Goal: Task Accomplishment & Management: Manage account settings

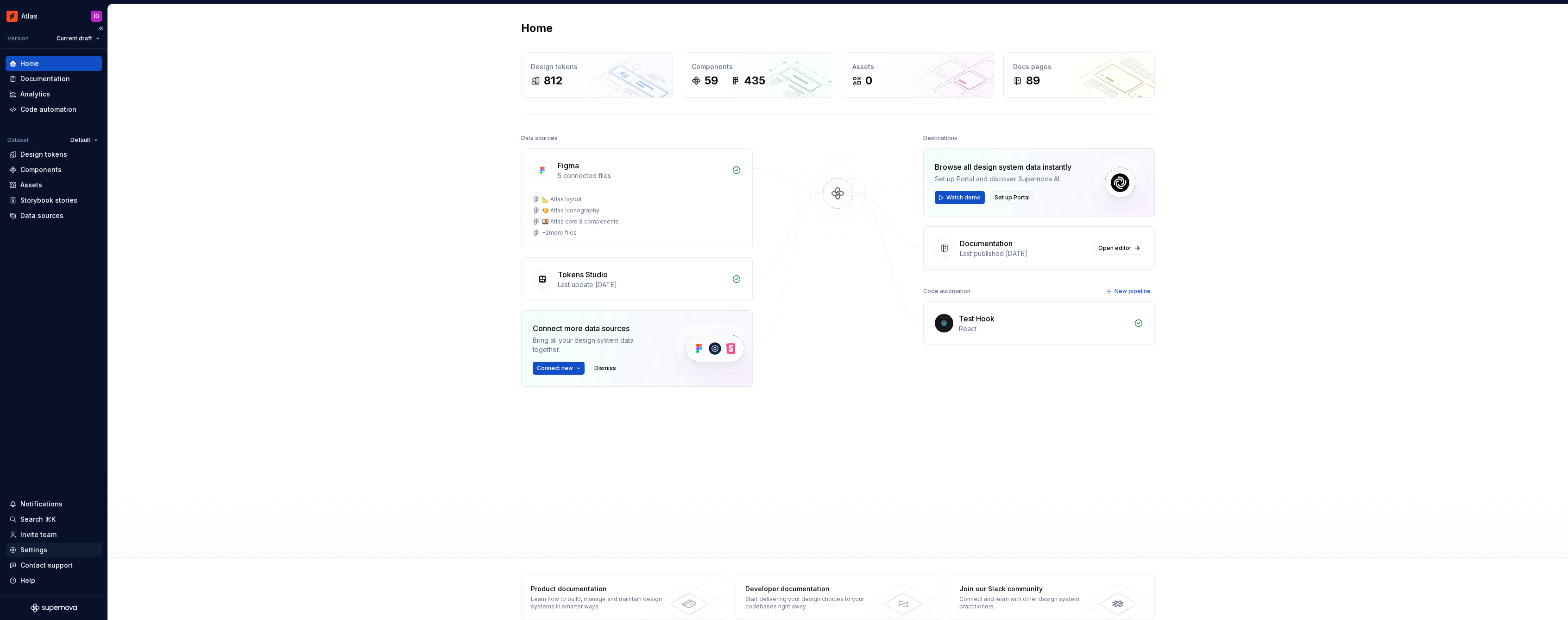
click at [61, 543] on div "Settings" at bounding box center [54, 550] width 96 height 15
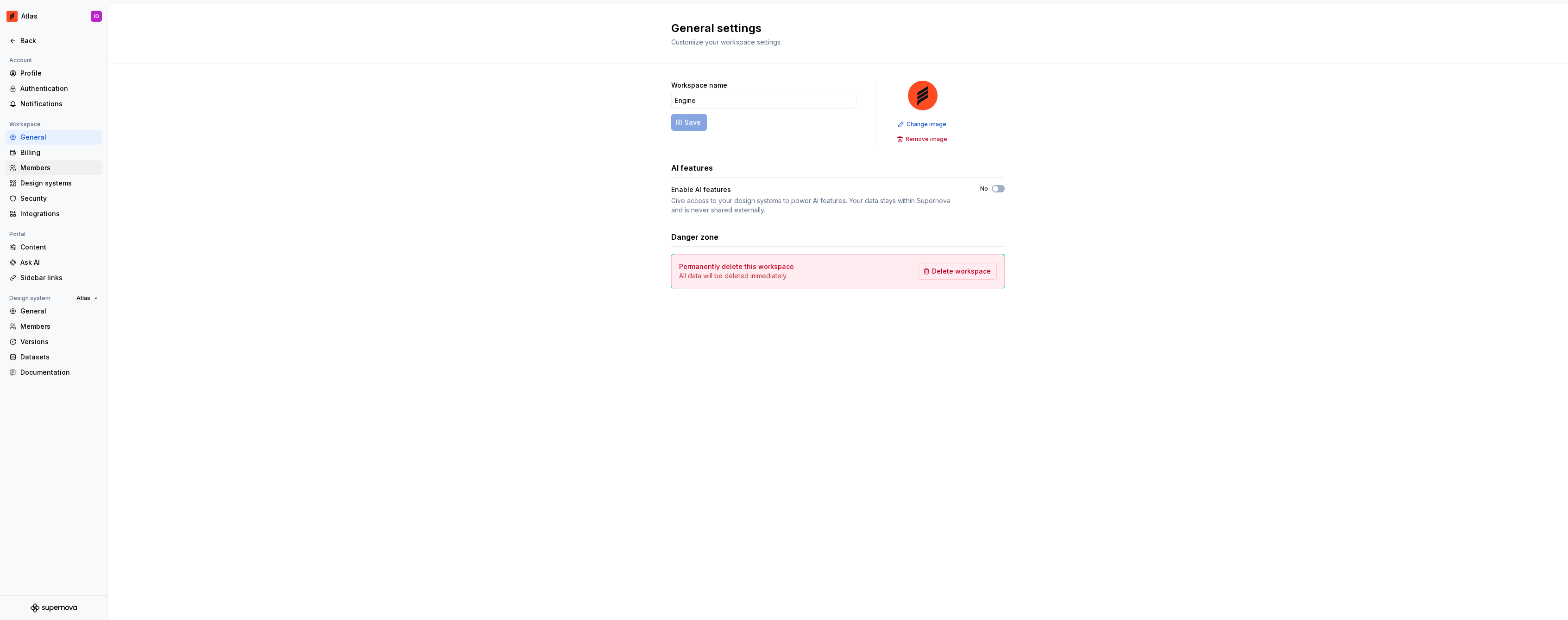
click at [76, 162] on div "Members" at bounding box center [54, 168] width 96 height 15
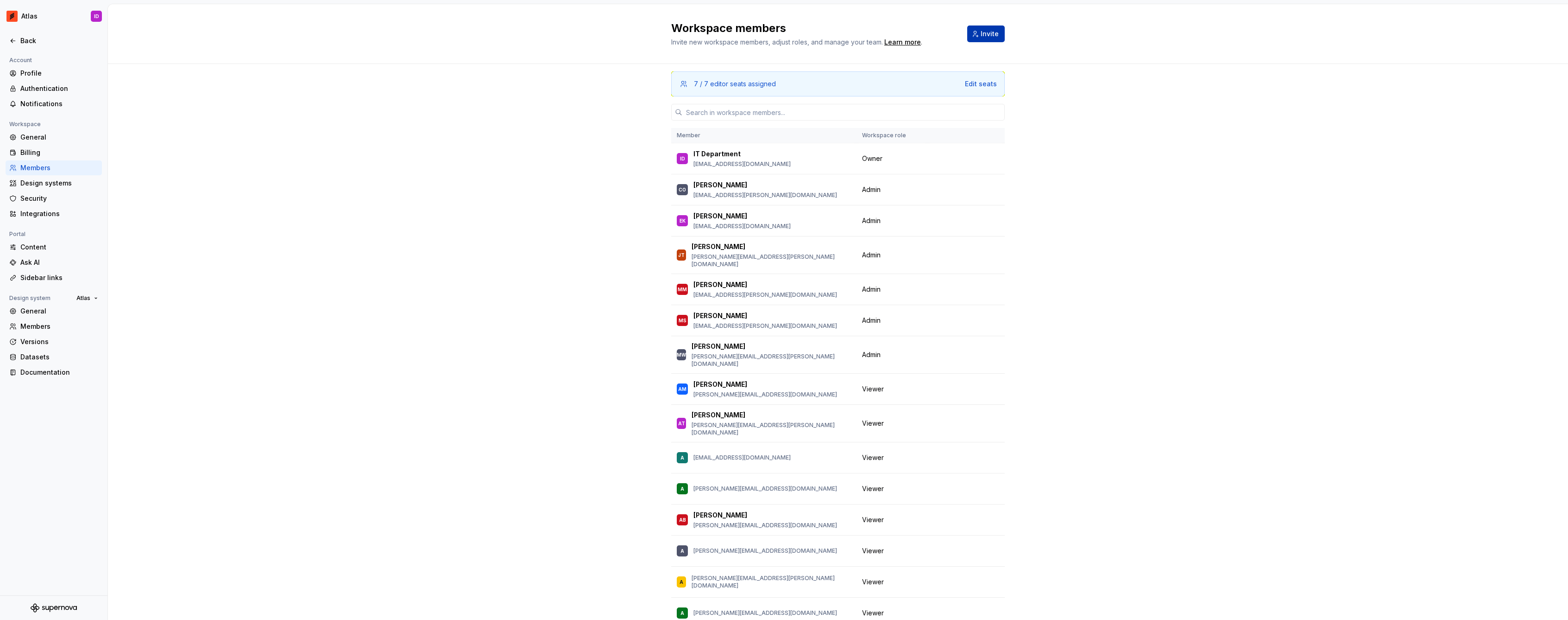
click at [981, 38] on span "Invite" at bounding box center [990, 33] width 18 height 10
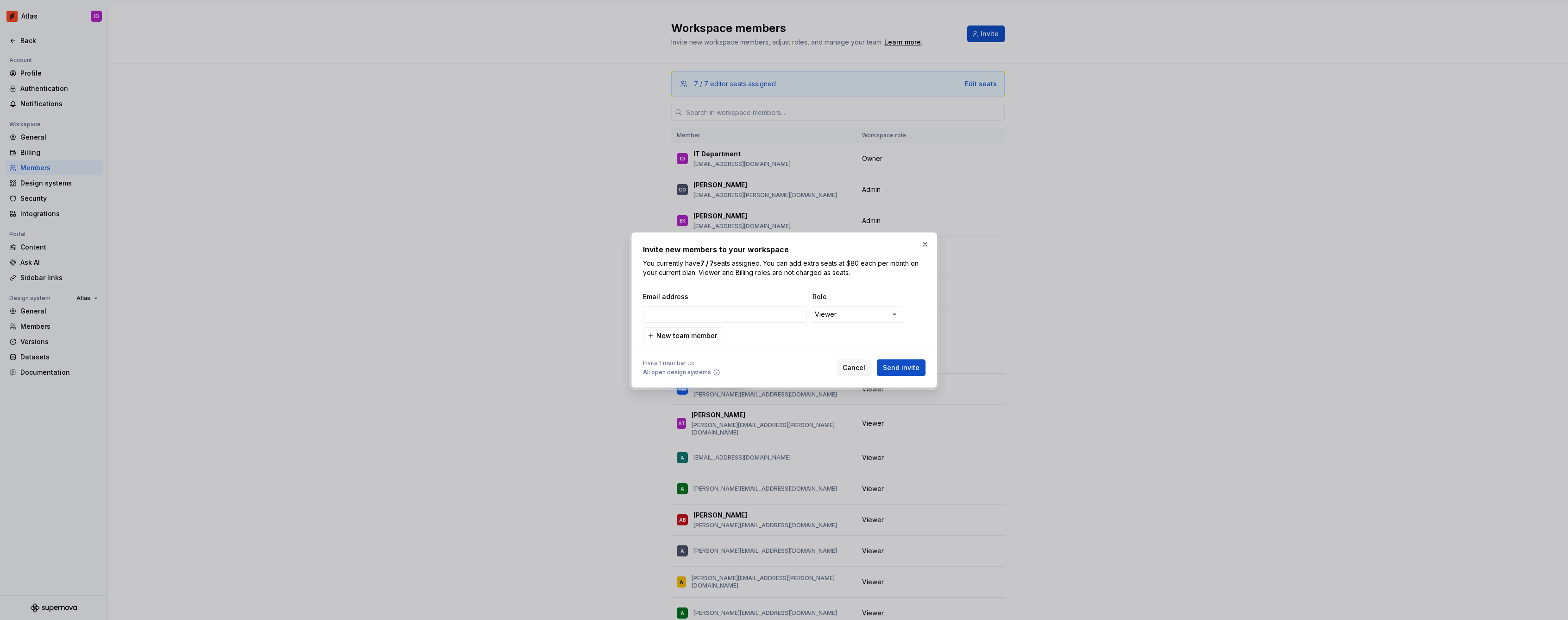
type input "[PERSON_NAME][EMAIL_ADDRESS][PERSON_NAME][DOMAIN_NAME]"
click at [868, 340] on div "**********" at bounding box center [784, 318] width 282 height 52
click at [914, 365] on span "Send invite" at bounding box center [901, 368] width 37 height 10
